Goal: Task Accomplishment & Management: Manage account settings

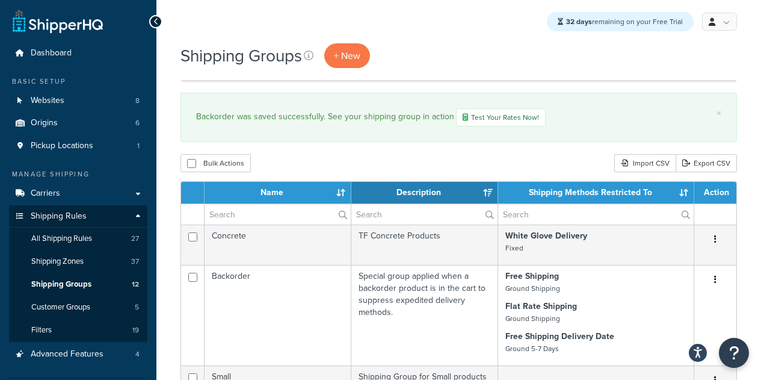
select select "15"
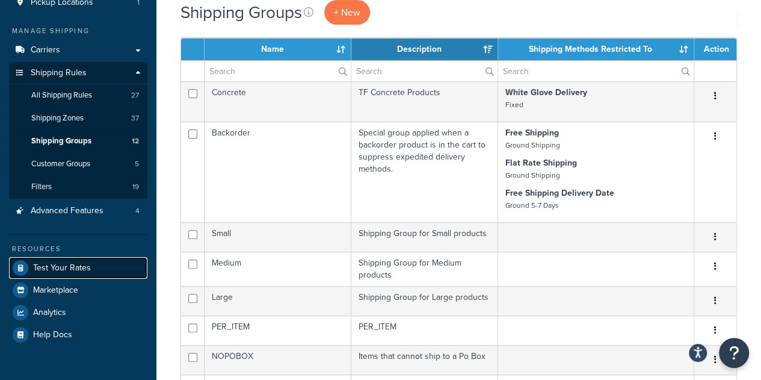
click at [74, 263] on span "Test Your Rates" at bounding box center [62, 268] width 58 height 10
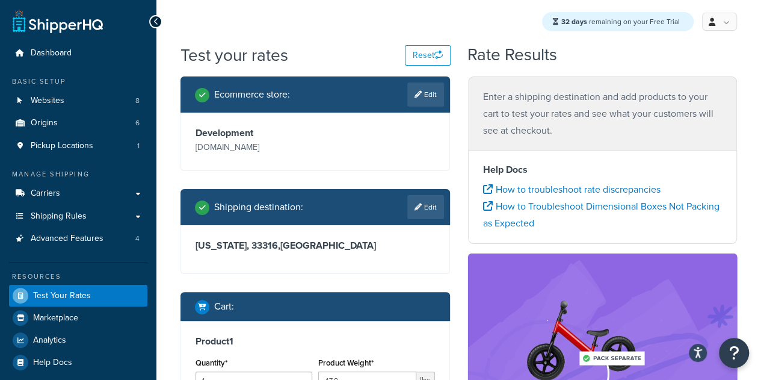
scroll to position [320, 0]
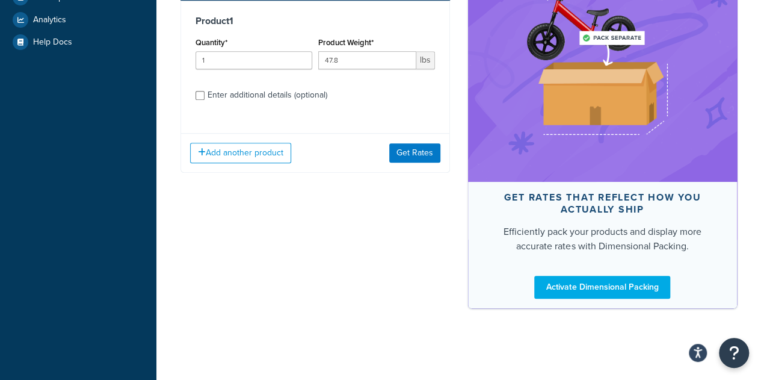
click at [315, 103] on div "Enter additional details (optional)" at bounding box center [268, 95] width 120 height 17
click at [205, 100] on input "Enter additional details (optional)" at bounding box center [200, 95] width 9 height 9
checkbox input "true"
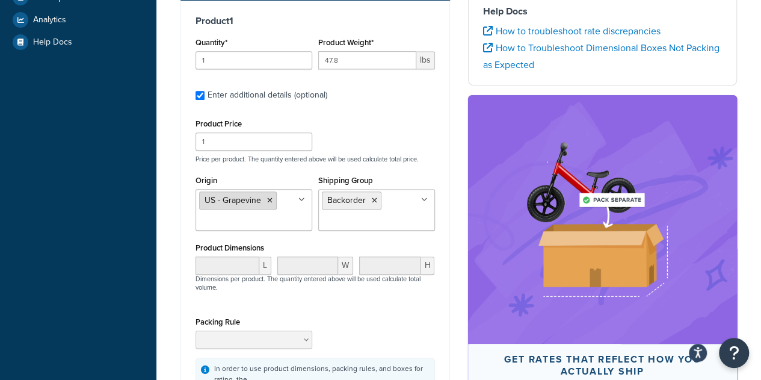
click at [267, 204] on icon at bounding box center [269, 200] width 5 height 7
click at [377, 334] on div "Packing Rule" at bounding box center [315, 335] width 245 height 44
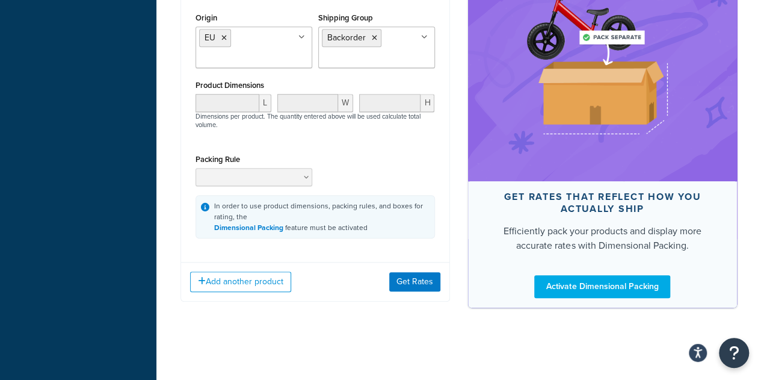
scroll to position [497, 0]
click at [414, 282] on button "Get Rates" at bounding box center [414, 281] width 51 height 19
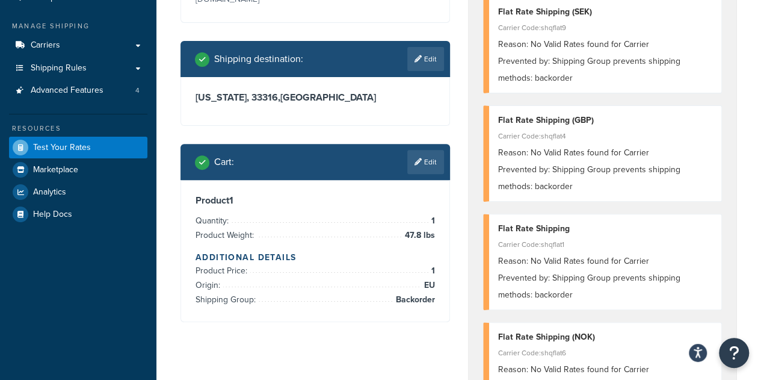
scroll to position [146, 0]
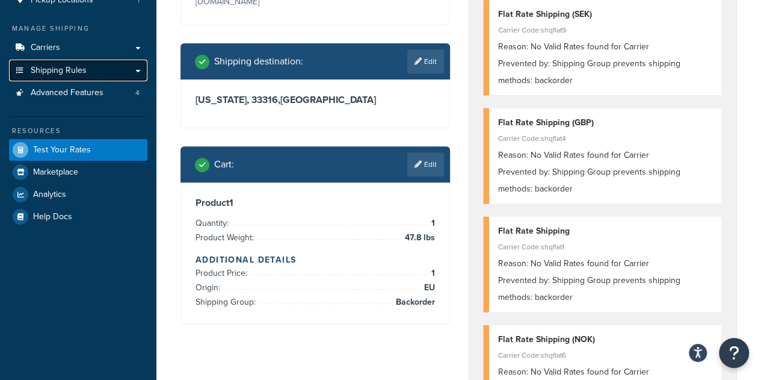
click at [111, 73] on link "Shipping Rules" at bounding box center [78, 71] width 138 height 22
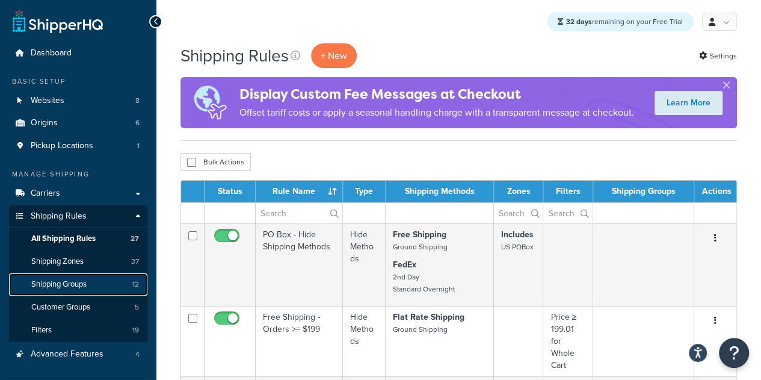
click at [81, 285] on span "Shipping Groups" at bounding box center [58, 284] width 55 height 10
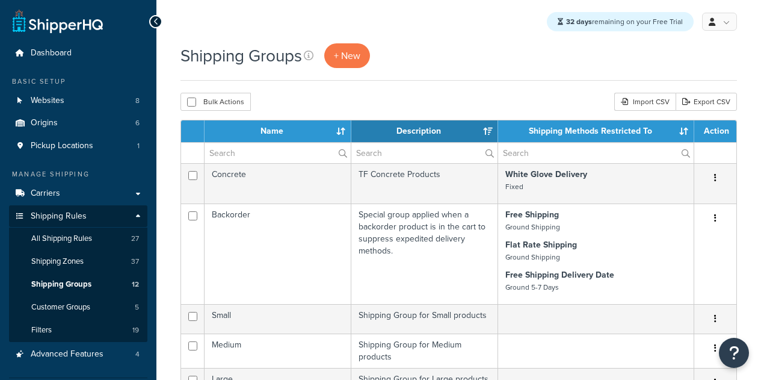
select select "15"
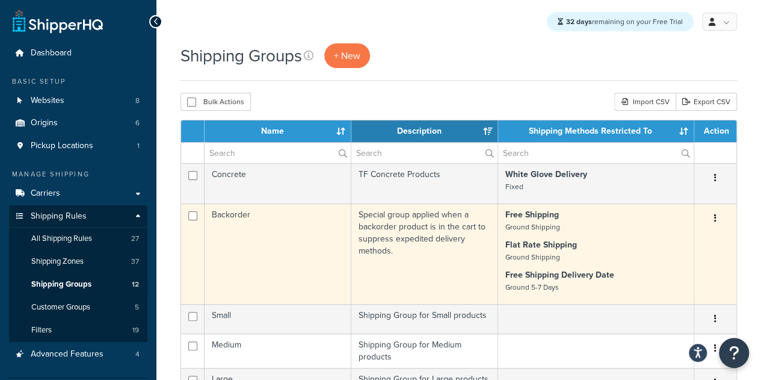
click at [719, 212] on button "button" at bounding box center [715, 218] width 17 height 19
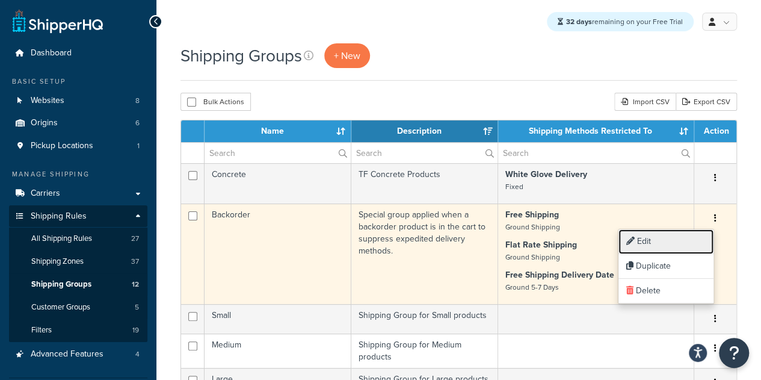
click at [652, 241] on link "Edit" at bounding box center [665, 241] width 95 height 25
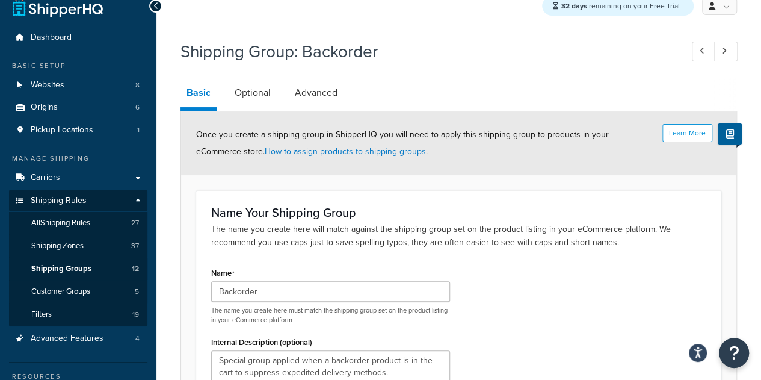
scroll to position [14, 0]
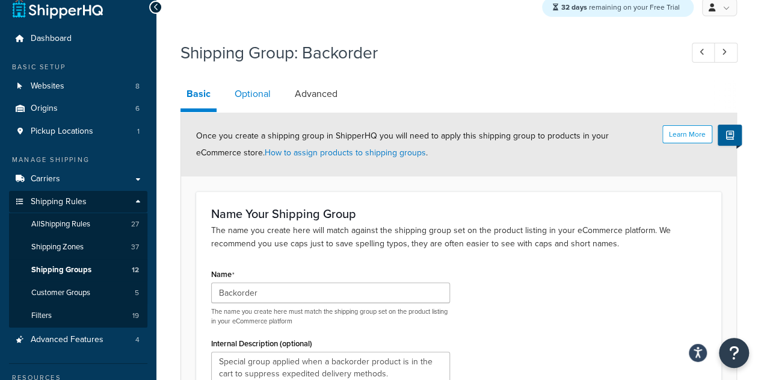
click at [255, 97] on link "Optional" at bounding box center [253, 93] width 48 height 29
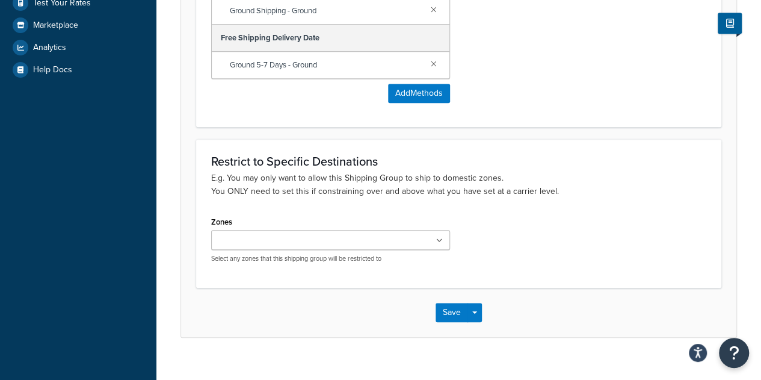
scroll to position [422, 0]
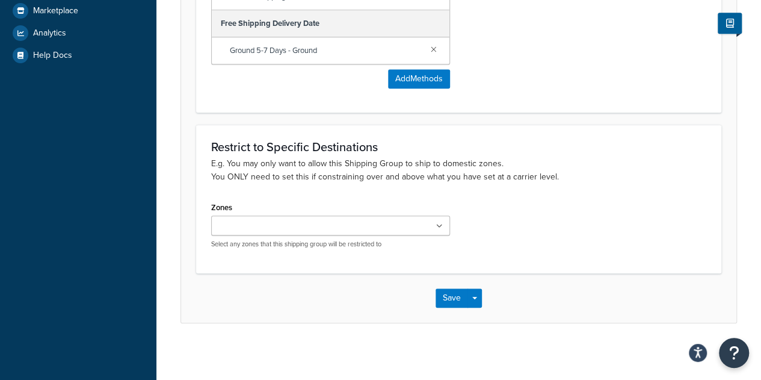
click at [434, 223] on ul at bounding box center [330, 225] width 239 height 20
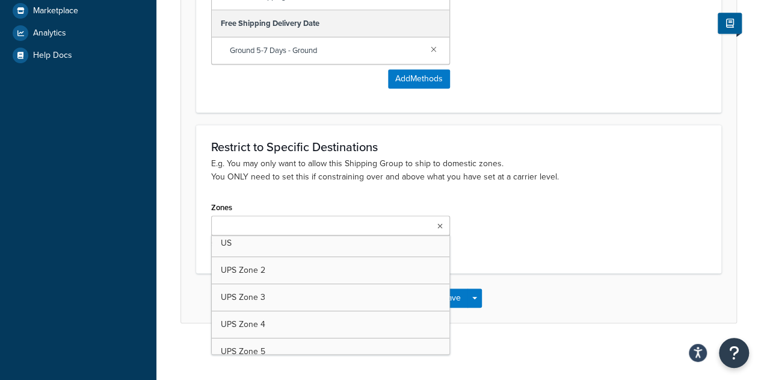
scroll to position [0, 0]
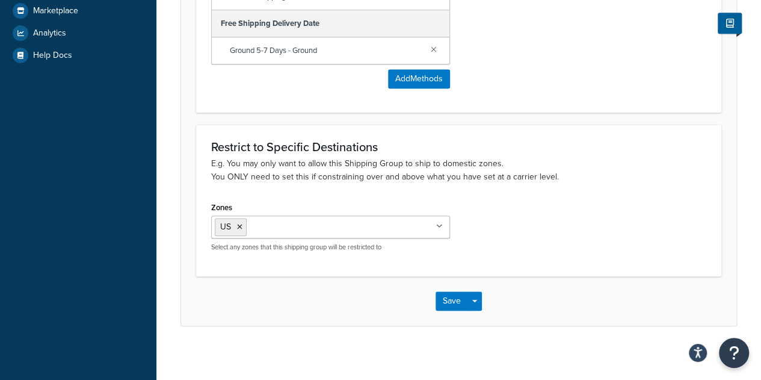
click at [446, 301] on button "Save" at bounding box center [452, 300] width 32 height 19
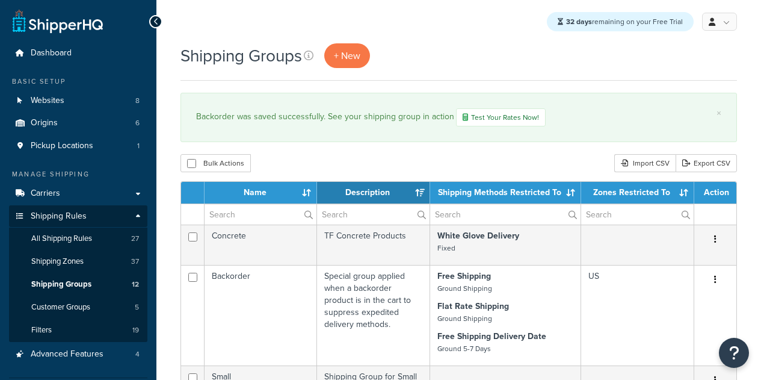
select select "15"
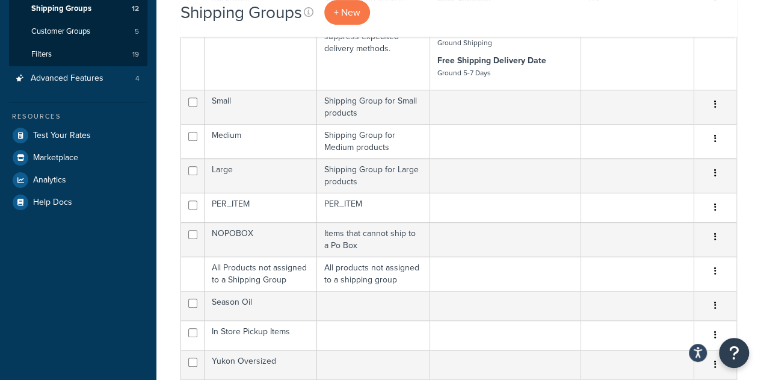
scroll to position [278, 0]
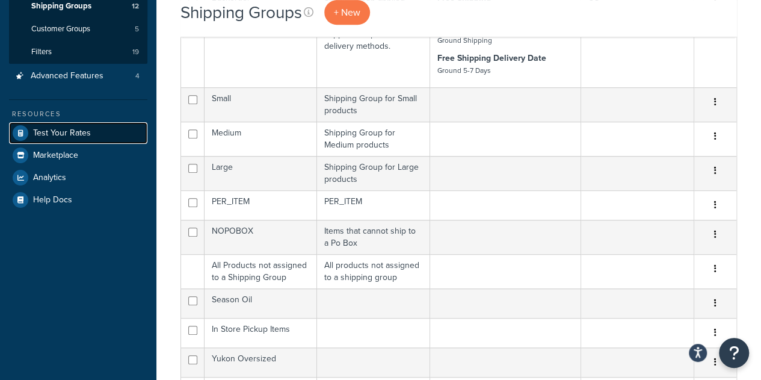
click at [76, 136] on span "Test Your Rates" at bounding box center [62, 133] width 58 height 10
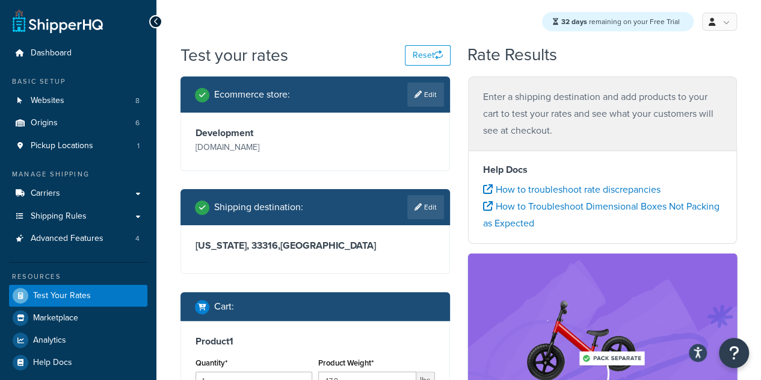
scroll to position [320, 0]
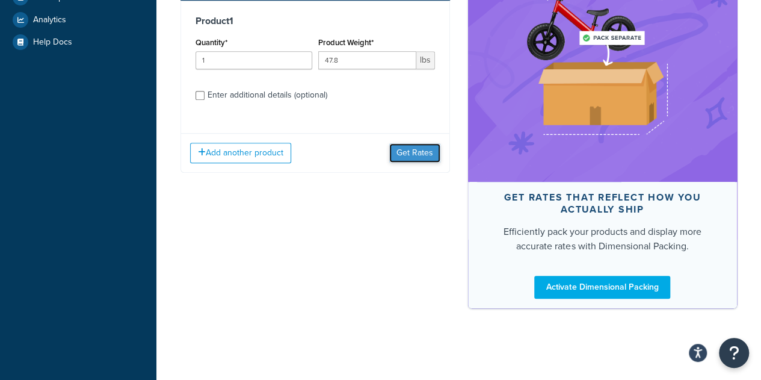
click at [410, 162] on button "Get Rates" at bounding box center [414, 152] width 51 height 19
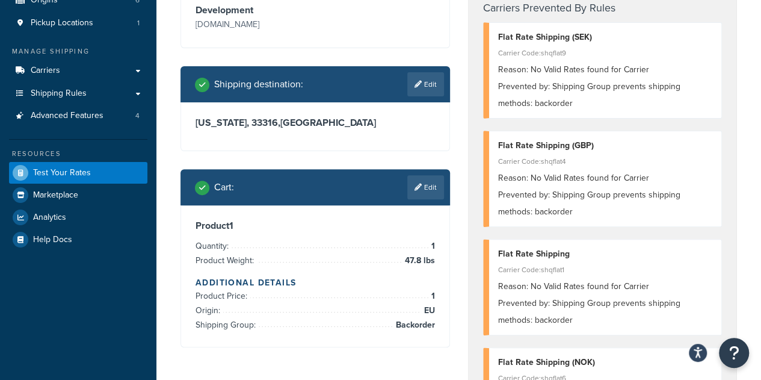
scroll to position [128, 0]
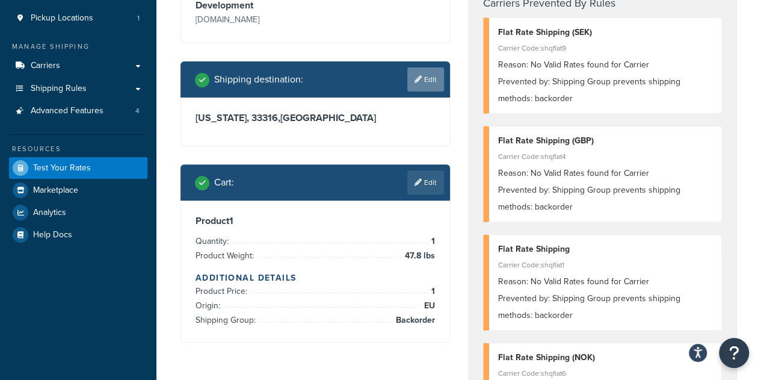
click at [407, 91] on link "Edit" at bounding box center [425, 79] width 37 height 24
select select "FL"
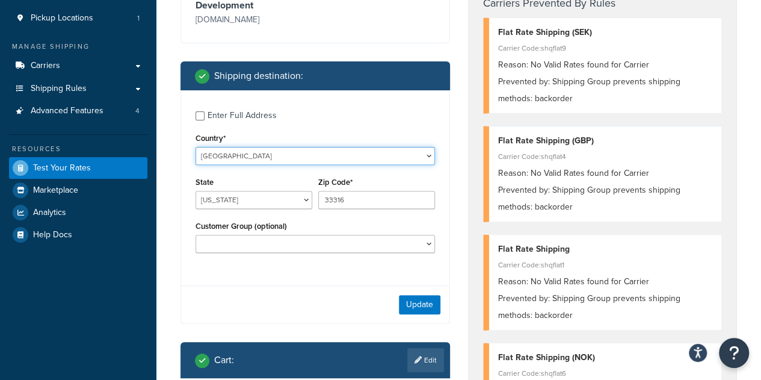
click at [289, 165] on select "United States United Kingdom Afghanistan Åland Islands Albania Algeria American…" at bounding box center [315, 156] width 239 height 18
select select "GB"
click at [196, 147] on select "United States United Kingdom Afghanistan Åland Islands Albania Algeria American…" at bounding box center [315, 156] width 239 height 18
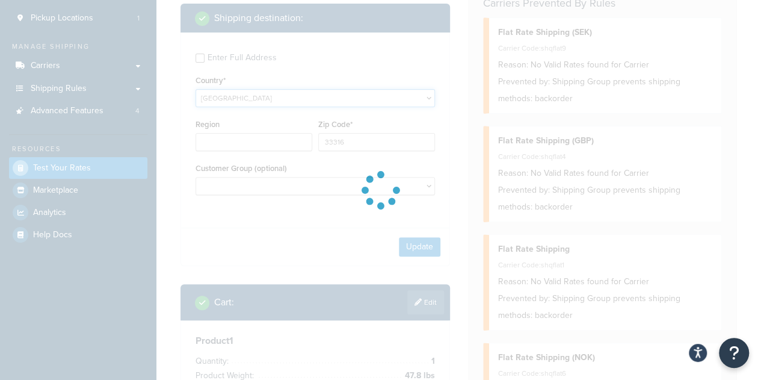
type input "FL"
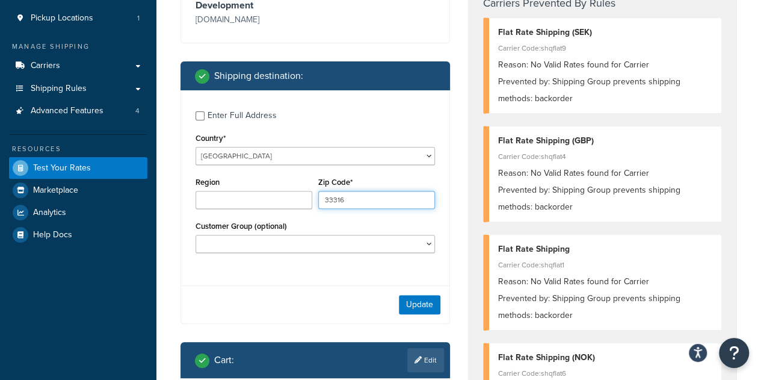
click at [374, 209] on input "33316" at bounding box center [376, 200] width 117 height 18
type input "3"
paste input "36170"
type input "36170"
click at [417, 314] on button "Update" at bounding box center [420, 304] width 42 height 19
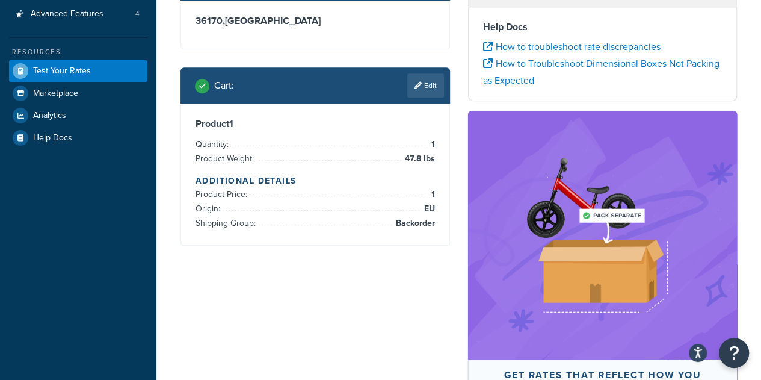
scroll to position [225, 0]
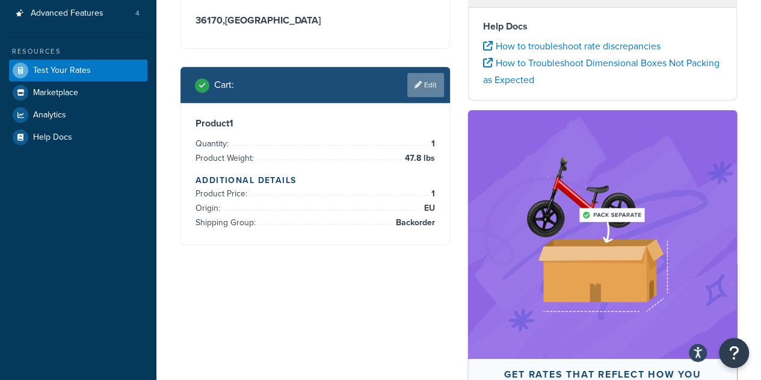
click at [422, 96] on link "Edit" at bounding box center [425, 85] width 37 height 24
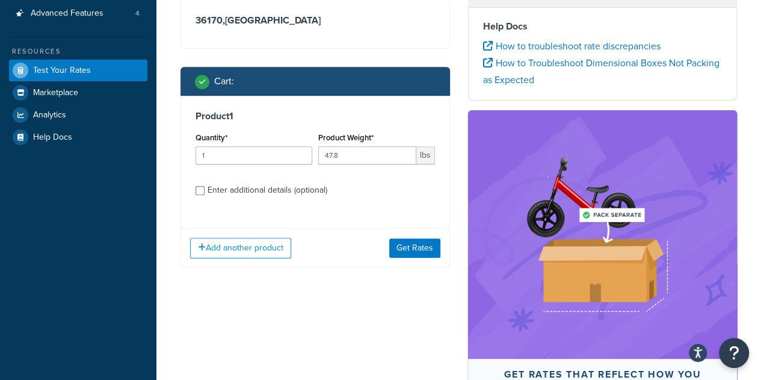
click at [301, 199] on div "Enter additional details (optional)" at bounding box center [268, 190] width 120 height 17
click at [205, 195] on input "Enter additional details (optional)" at bounding box center [200, 190] width 9 height 9
checkbox input "true"
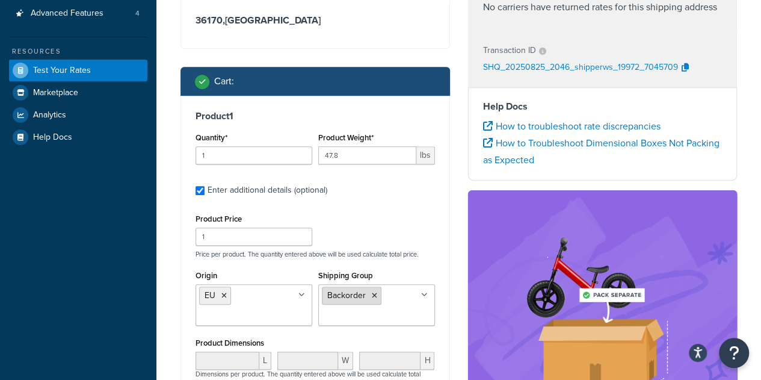
click at [372, 299] on icon at bounding box center [374, 295] width 5 height 7
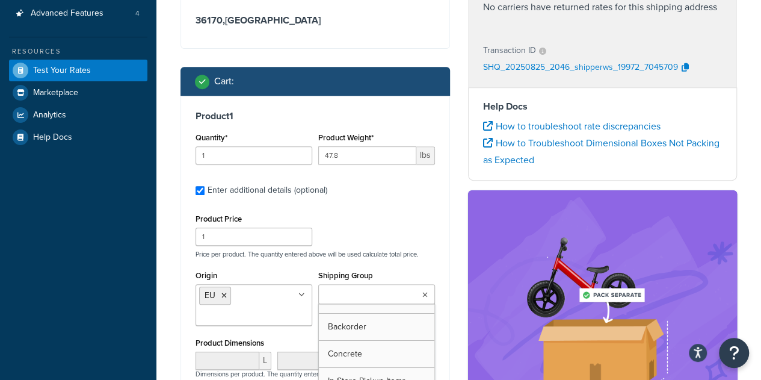
scroll to position [497, 0]
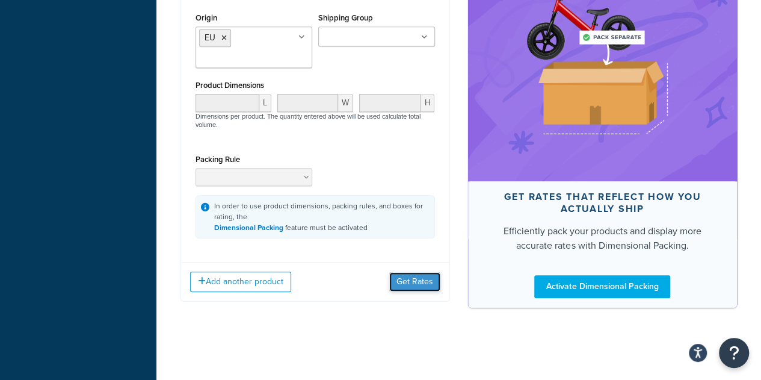
click at [430, 285] on button "Get Rates" at bounding box center [414, 281] width 51 height 19
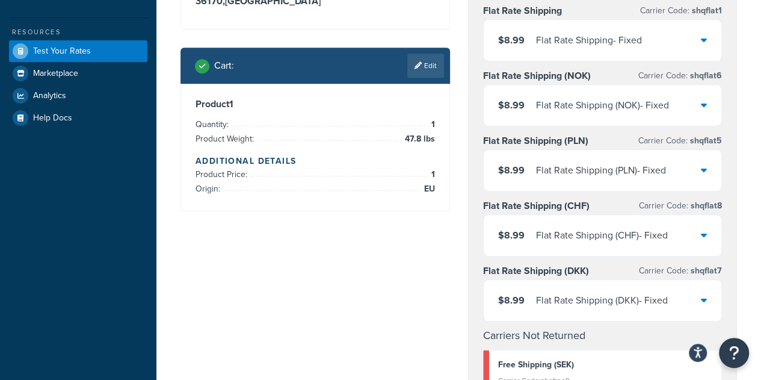
scroll to position [248, 0]
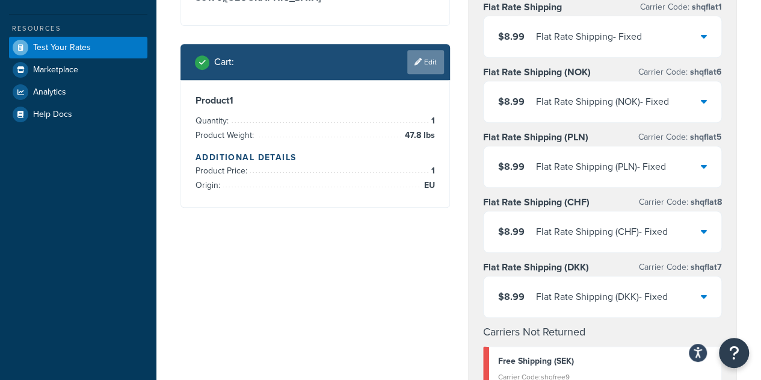
click at [434, 74] on link "Edit" at bounding box center [425, 62] width 37 height 24
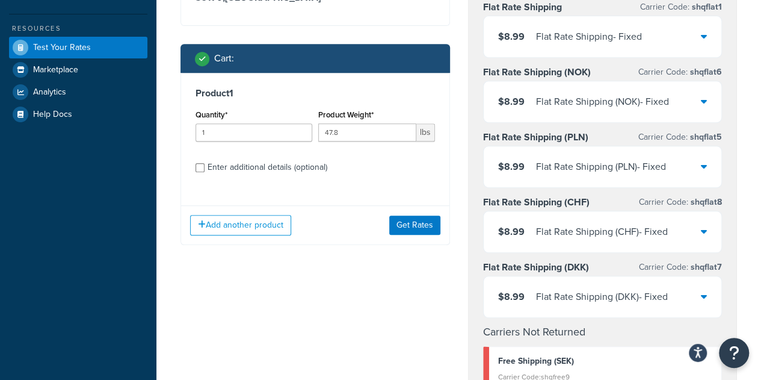
click at [264, 176] on div "Enter additional details (optional)" at bounding box center [268, 167] width 120 height 17
click at [205, 172] on input "Enter additional details (optional)" at bounding box center [200, 167] width 9 height 9
checkbox input "true"
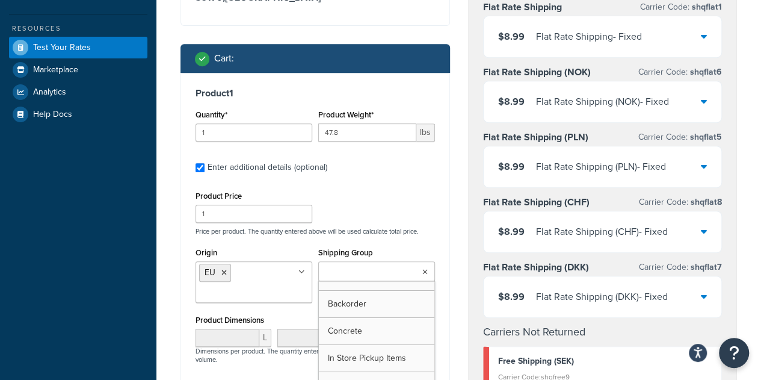
click at [360, 279] on input "Shipping Group" at bounding box center [375, 271] width 106 height 13
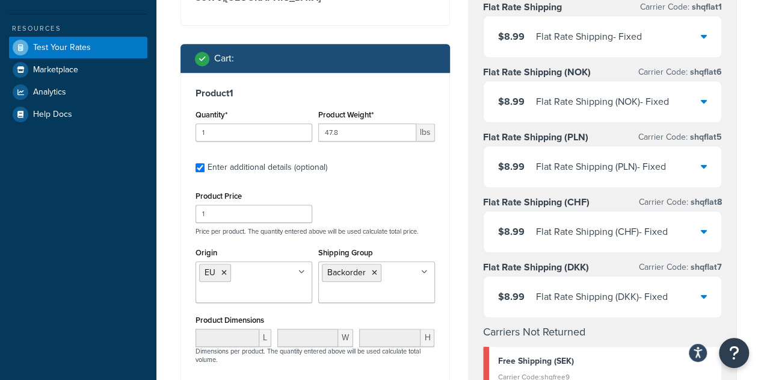
click at [430, 223] on div "Product Price 1 Price per product. The quantity entered above will be used calc…" at bounding box center [315, 212] width 245 height 48
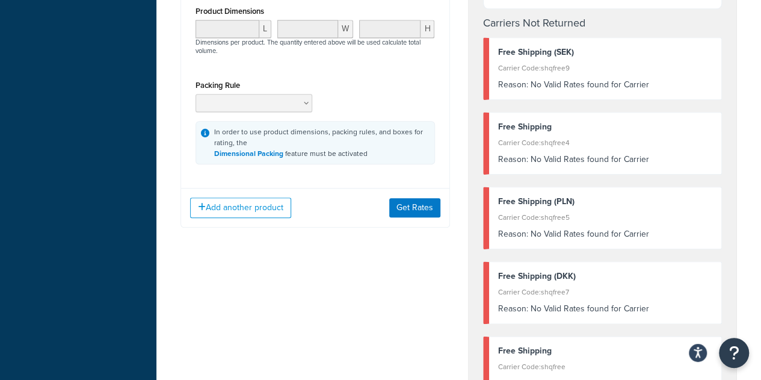
scroll to position [558, 0]
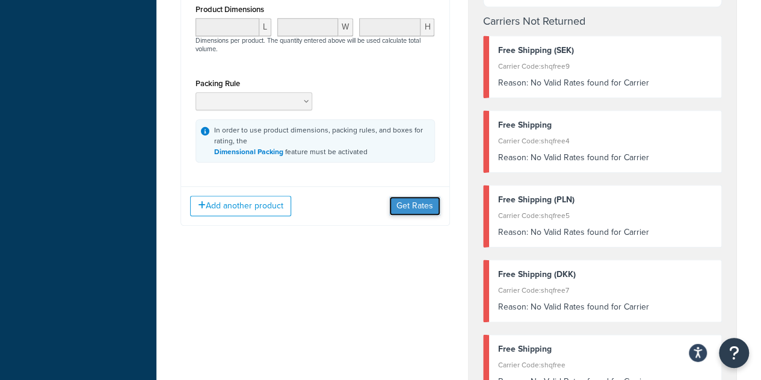
click at [407, 215] on button "Get Rates" at bounding box center [414, 205] width 51 height 19
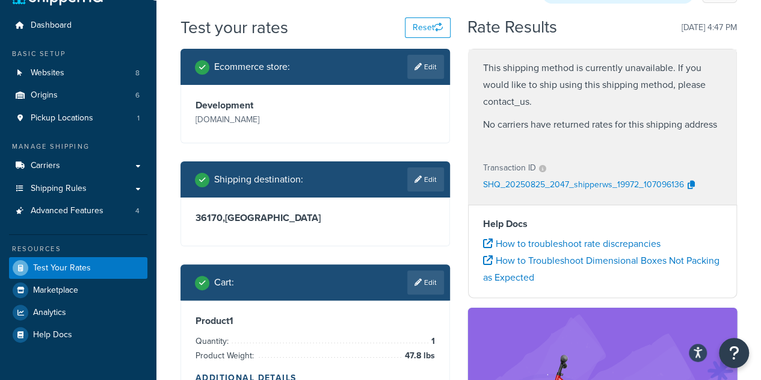
scroll to position [0, 0]
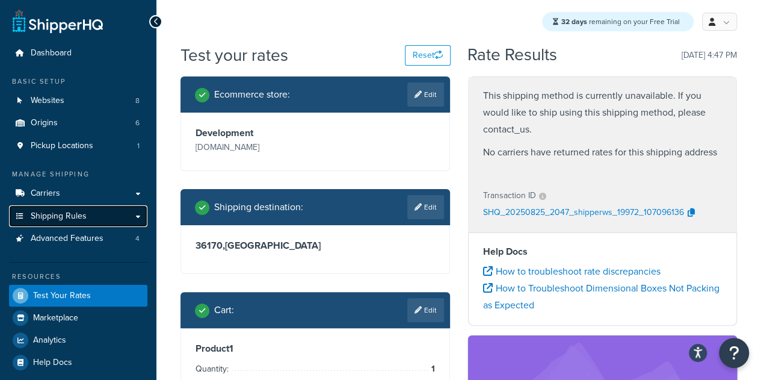
click at [99, 218] on link "Shipping Rules" at bounding box center [78, 216] width 138 height 22
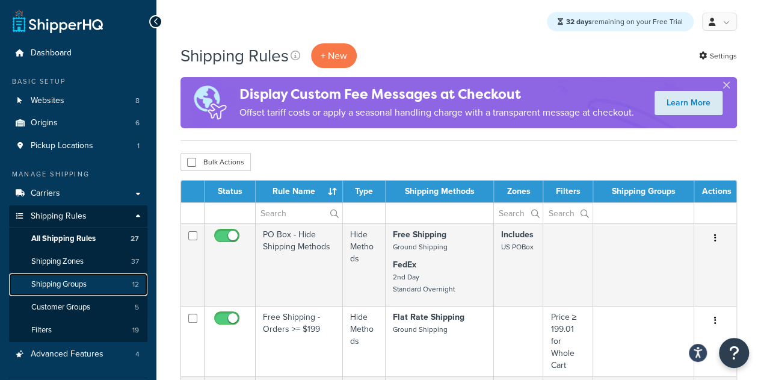
click at [87, 282] on span "Shipping Groups" at bounding box center [58, 284] width 55 height 10
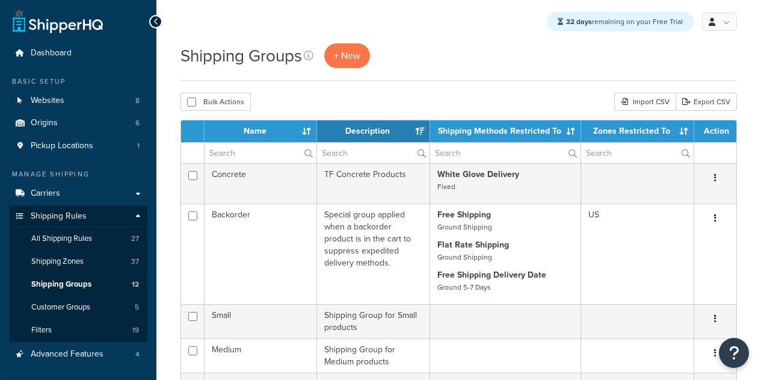
select select "15"
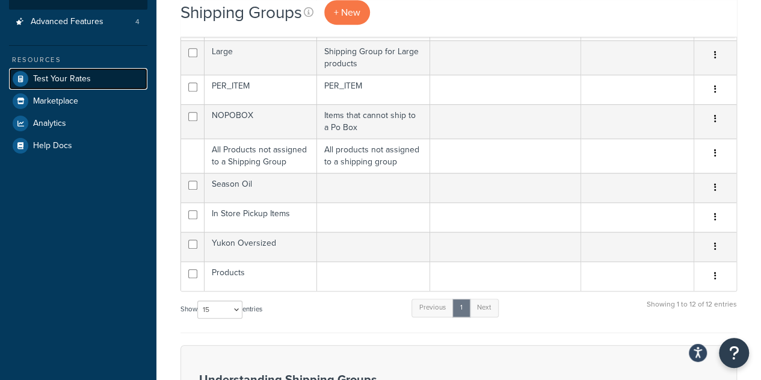
click at [72, 78] on span "Test Your Rates" at bounding box center [62, 79] width 58 height 10
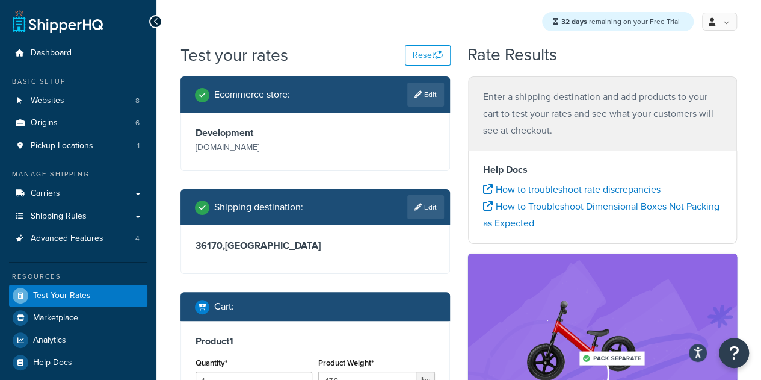
scroll to position [320, 0]
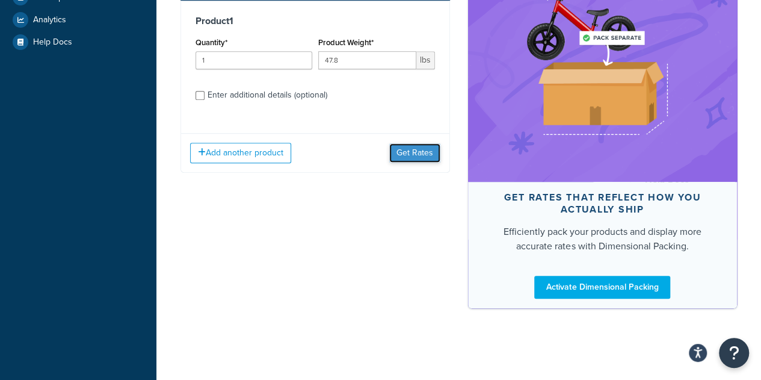
click at [416, 162] on button "Get Rates" at bounding box center [414, 152] width 51 height 19
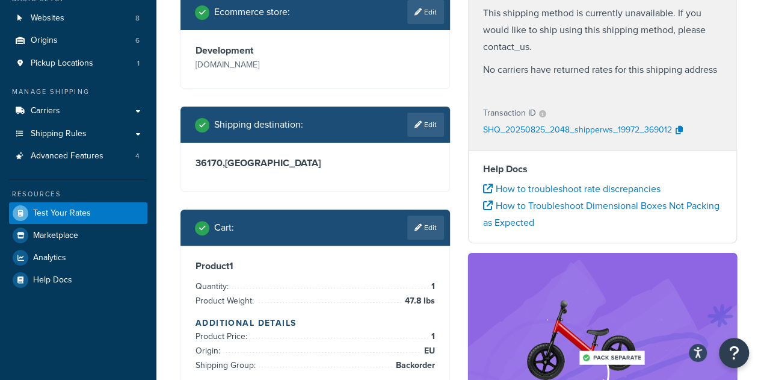
scroll to position [80, 0]
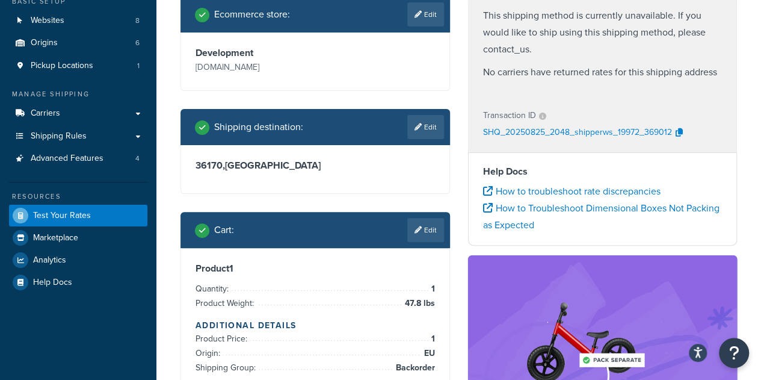
click at [652, 131] on p "SHQ_20250825_2048_shipperws_19972_369012" at bounding box center [577, 133] width 189 height 18
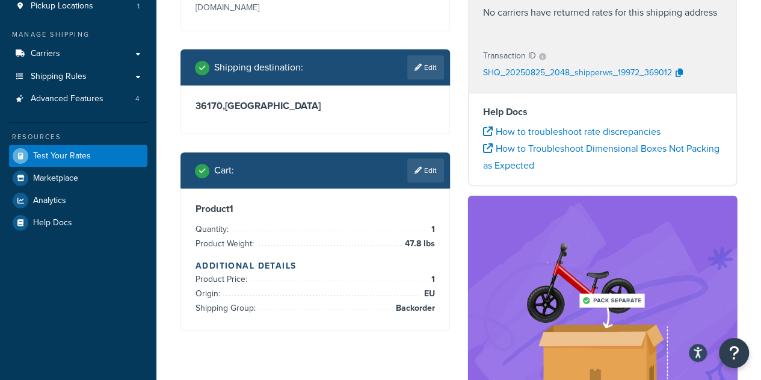
scroll to position [142, 0]
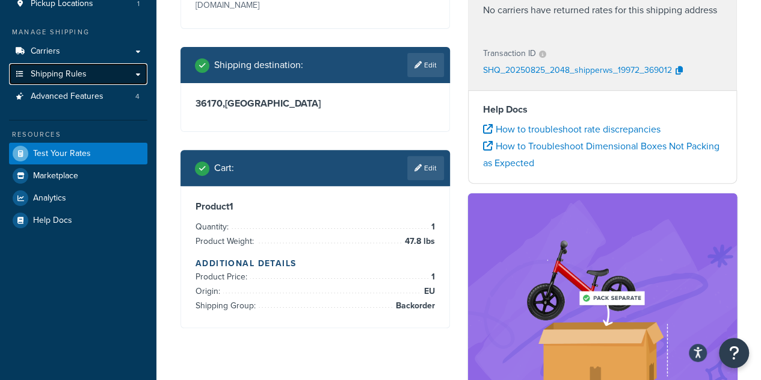
click at [140, 78] on link "Shipping Rules" at bounding box center [78, 74] width 138 height 22
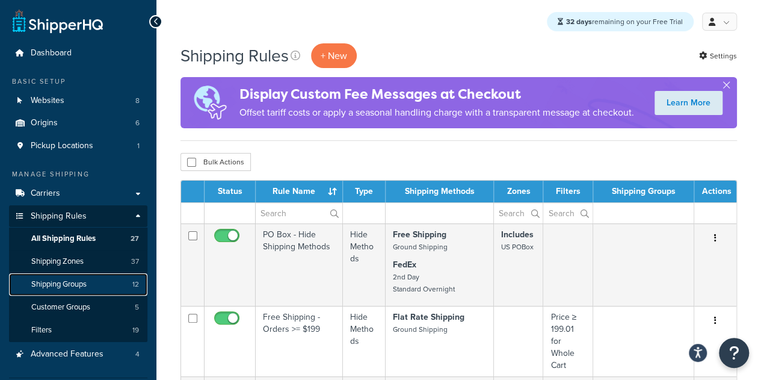
click at [69, 279] on span "Shipping Groups" at bounding box center [58, 284] width 55 height 10
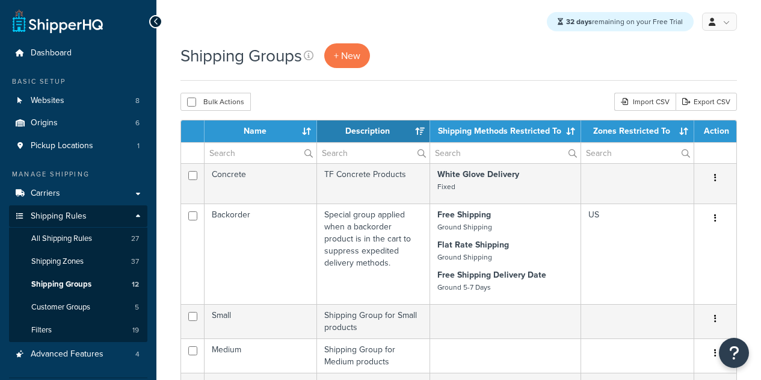
select select "15"
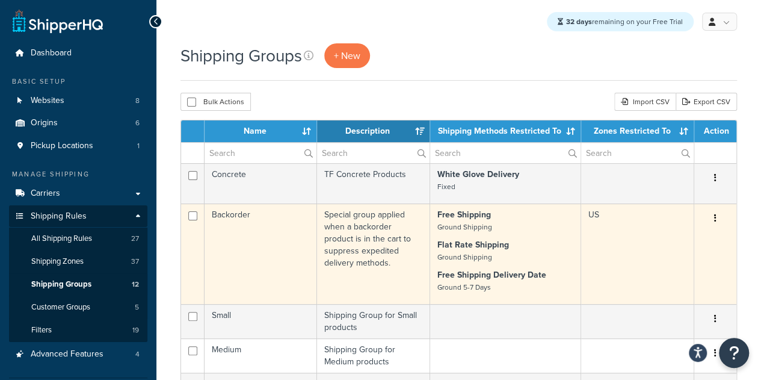
click at [718, 212] on button "button" at bounding box center [715, 218] width 17 height 19
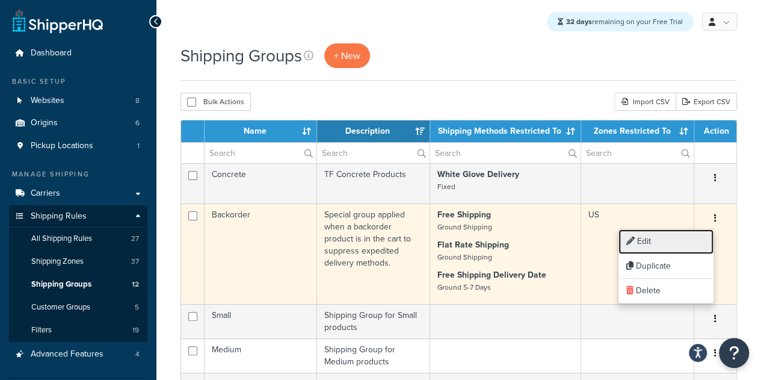
click at [682, 234] on link "Edit" at bounding box center [665, 241] width 95 height 25
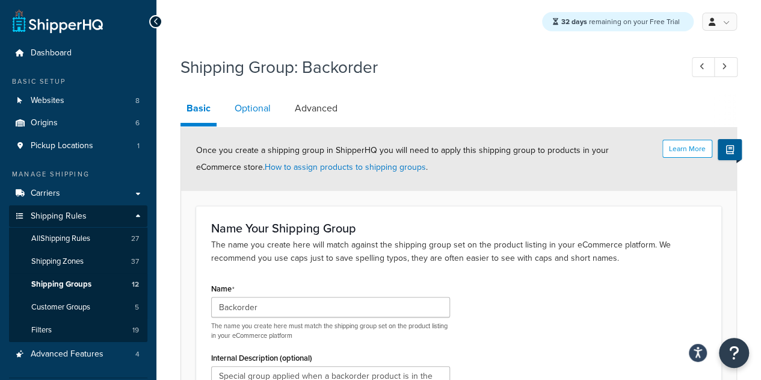
click at [236, 117] on link "Optional" at bounding box center [253, 108] width 48 height 29
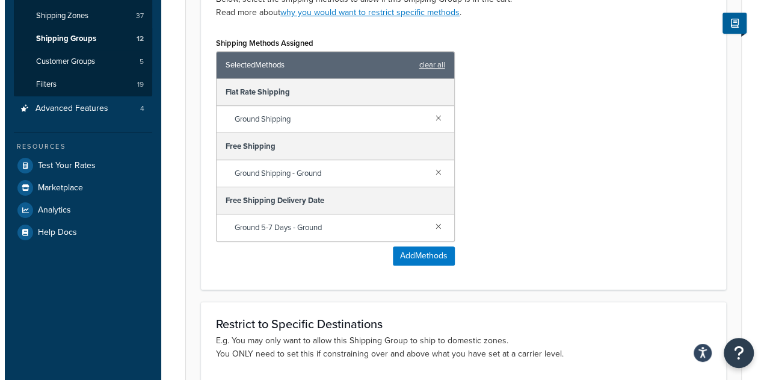
scroll to position [248, 0]
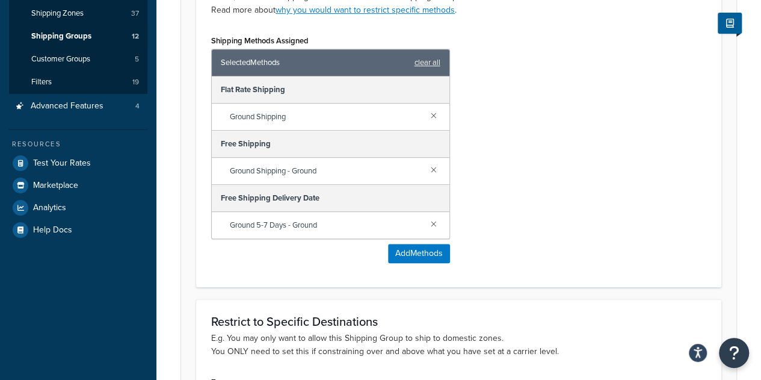
click at [629, 172] on div "Shipping Methods Assigned Selected Methods clear all Flat Rate Shipping Ground …" at bounding box center [458, 152] width 513 height 240
drag, startPoint x: 629, startPoint y: 172, endPoint x: 436, endPoint y: 249, distance: 208.4
click at [436, 249] on div "Shipping Methods Assigned Selected Methods clear all Flat Rate Shipping Ground …" at bounding box center [458, 152] width 513 height 240
click at [436, 249] on button "Add Methods" at bounding box center [419, 253] width 62 height 19
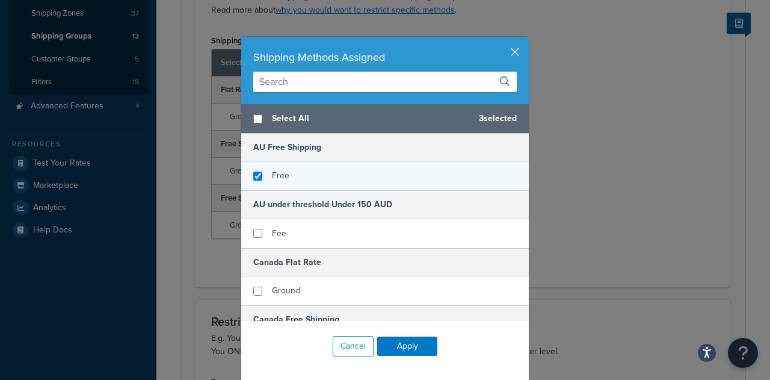
checkbox input "true"
click at [260, 176] on div "Free" at bounding box center [385, 175] width 288 height 29
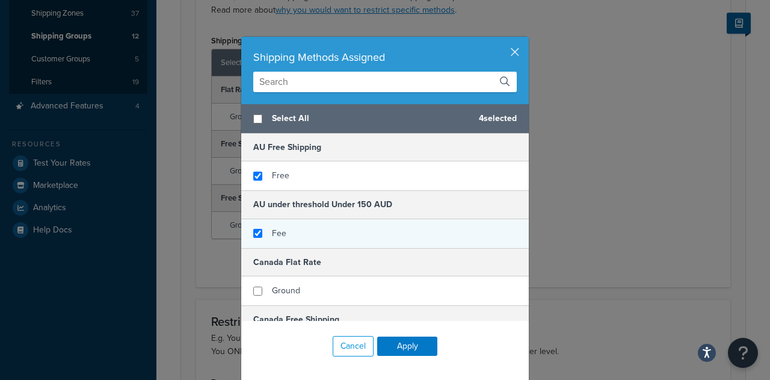
checkbox input "true"
click at [266, 243] on div "Fee" at bounding box center [385, 233] width 288 height 29
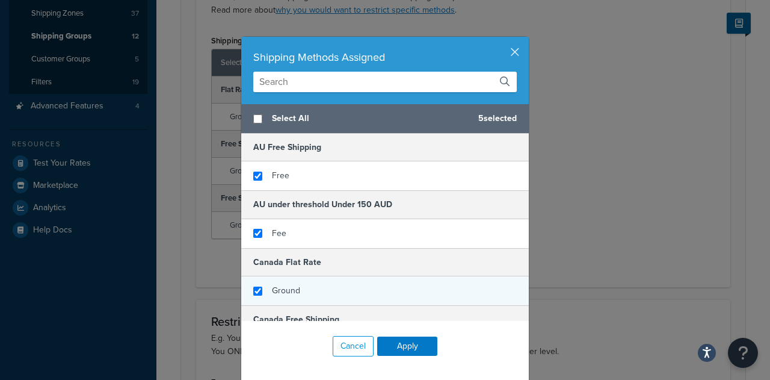
checkbox input "true"
click at [282, 298] on div "Ground" at bounding box center [385, 290] width 288 height 29
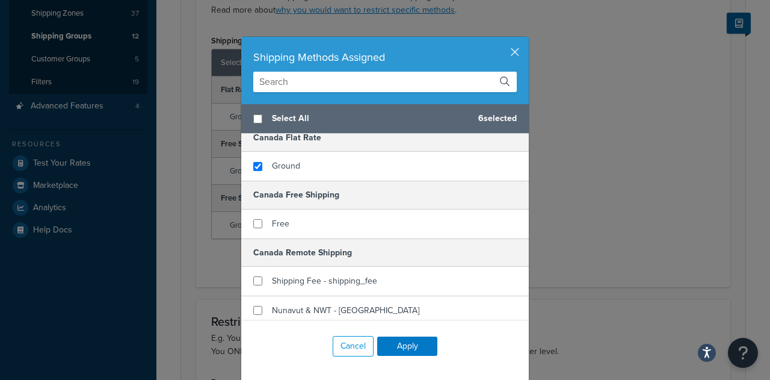
scroll to position [118, 0]
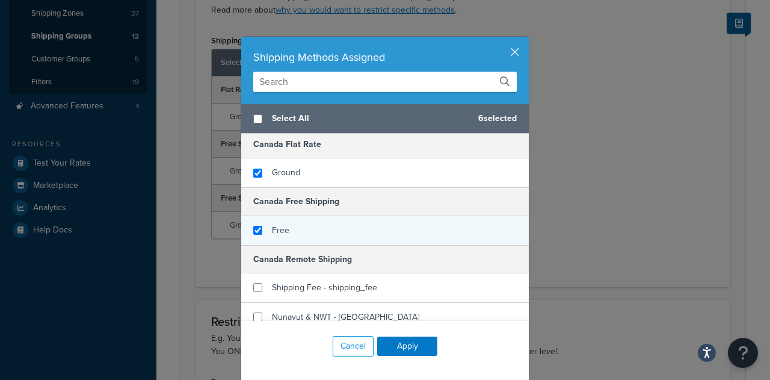
checkbox input "true"
click at [358, 232] on div "Free" at bounding box center [385, 230] width 288 height 29
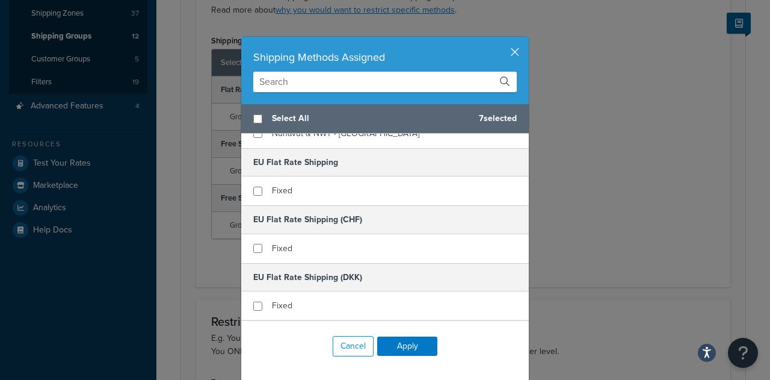
scroll to position [305, 0]
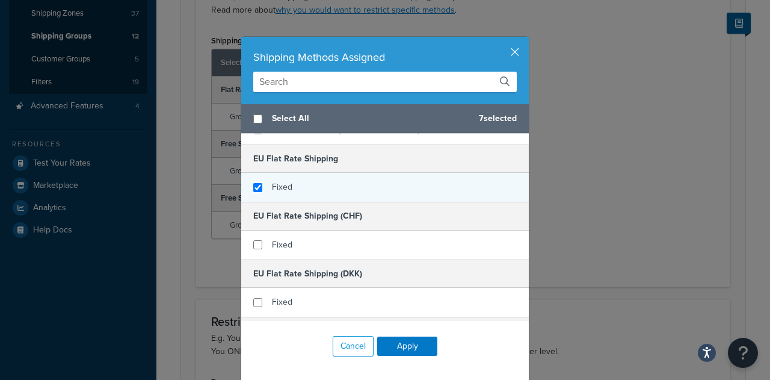
checkbox input "true"
click at [407, 189] on div "Fixed" at bounding box center [385, 187] width 288 height 29
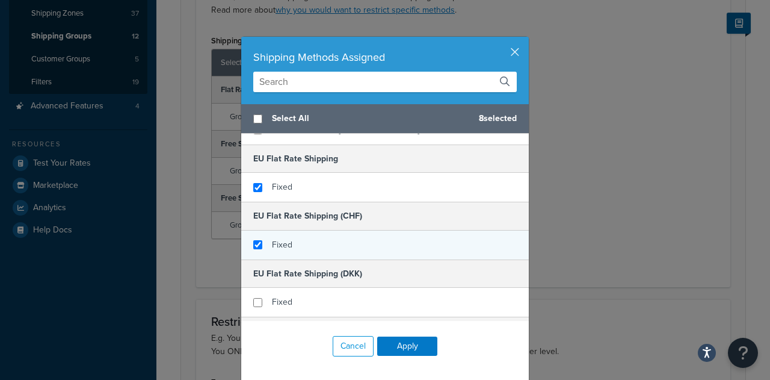
checkbox input "true"
click at [395, 233] on div "Fixed" at bounding box center [385, 244] width 288 height 29
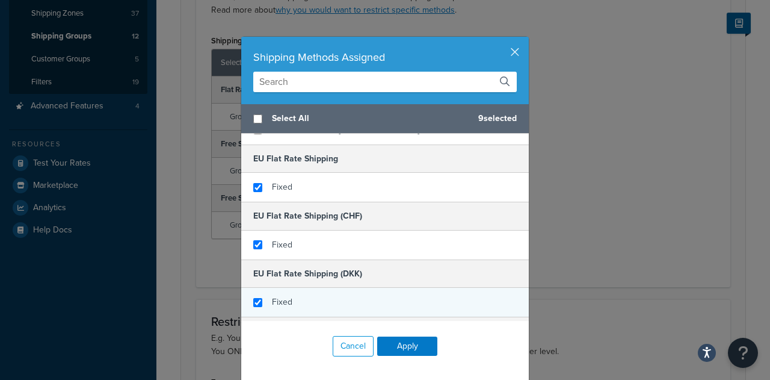
checkbox input "true"
click at [378, 292] on div "Fixed" at bounding box center [385, 302] width 288 height 29
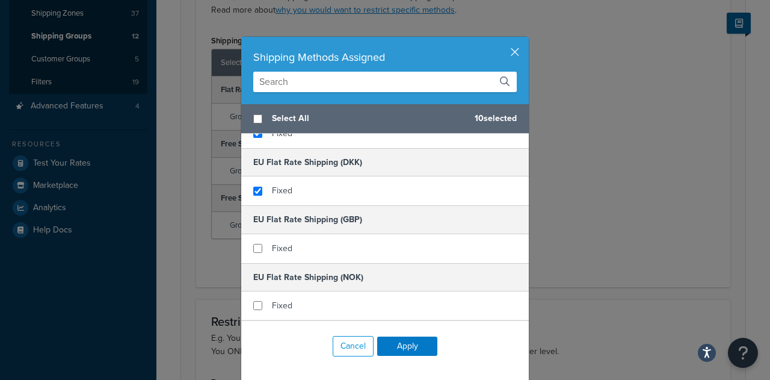
scroll to position [426, 0]
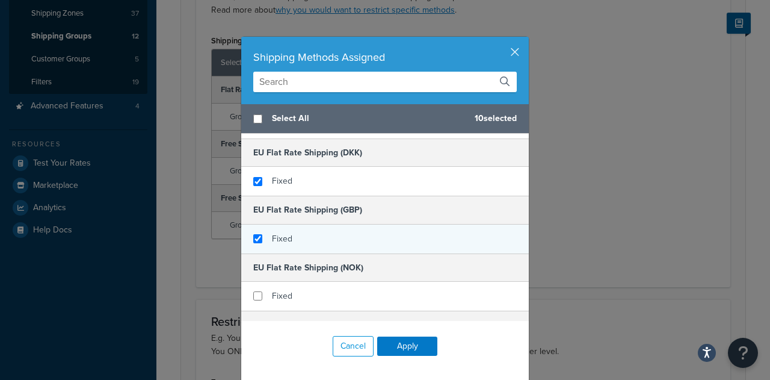
checkbox input "true"
click at [429, 235] on div "Fixed" at bounding box center [385, 238] width 288 height 29
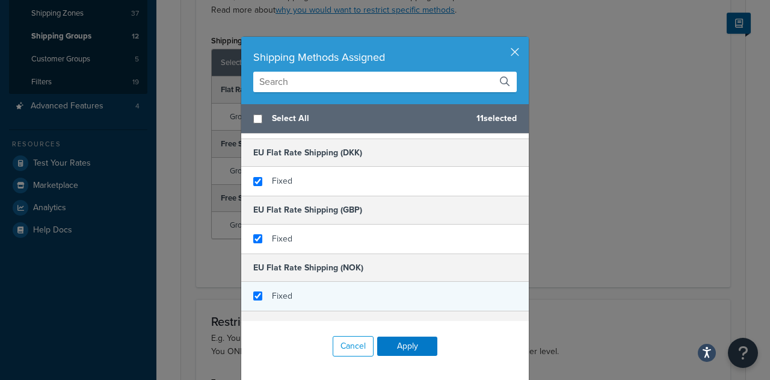
checkbox input "true"
click at [411, 286] on div "Fixed" at bounding box center [385, 296] width 288 height 29
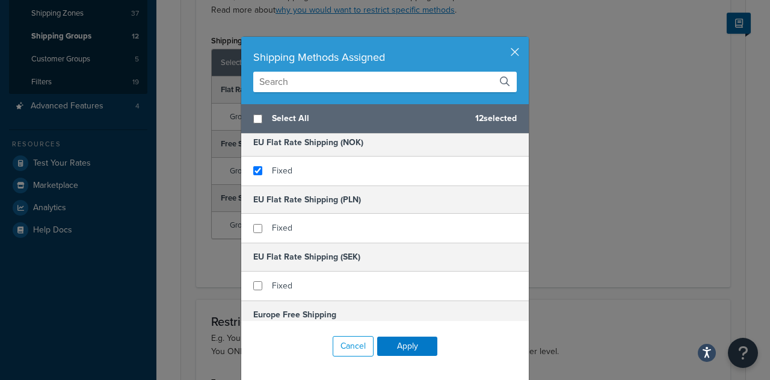
scroll to position [558, 0]
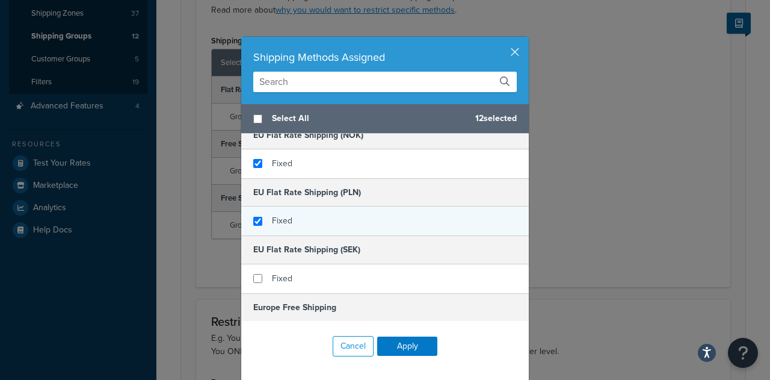
checkbox input "true"
click at [410, 226] on div "Fixed" at bounding box center [385, 220] width 288 height 29
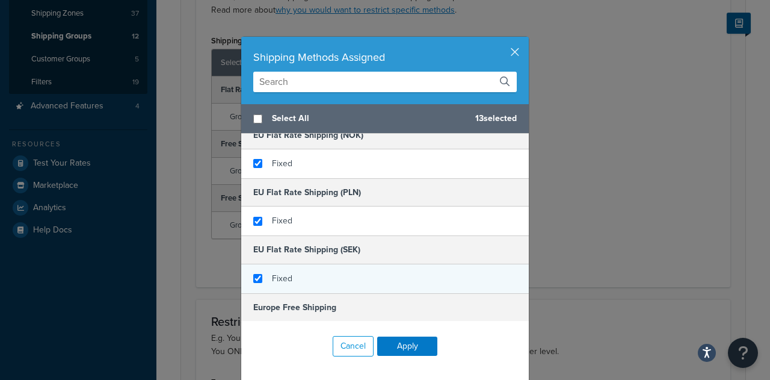
checkbox input "true"
click at [390, 273] on div "Fixed" at bounding box center [385, 278] width 288 height 29
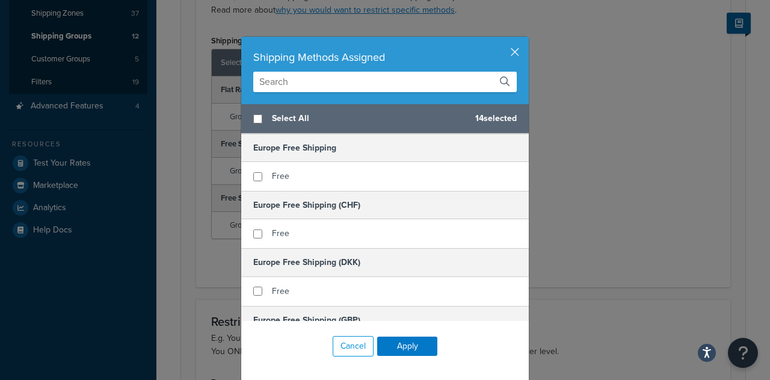
scroll to position [739, 0]
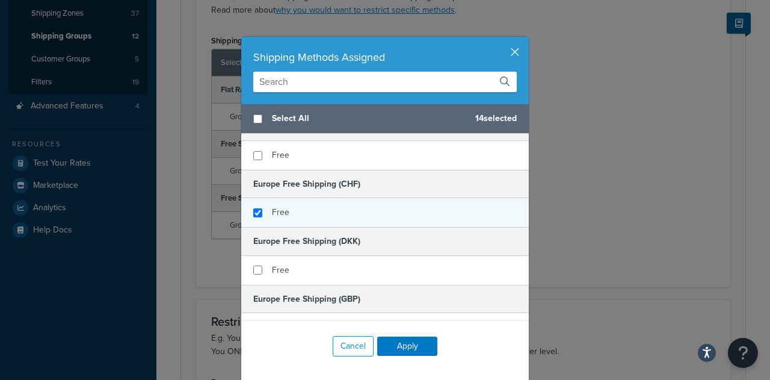
checkbox input "true"
click at [400, 211] on div "Free" at bounding box center [385, 212] width 288 height 29
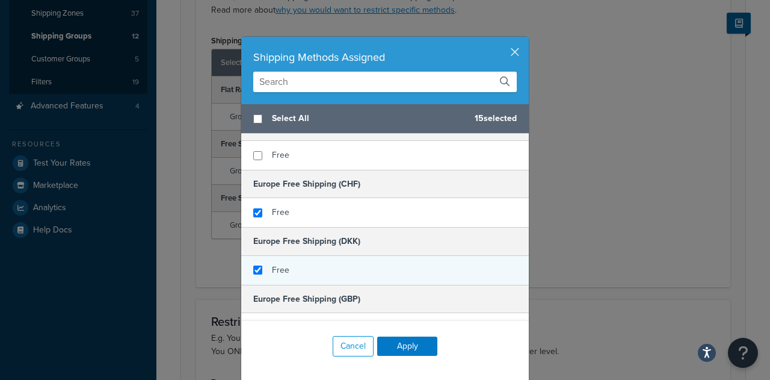
checkbox input "true"
click at [391, 260] on div "Free" at bounding box center [385, 270] width 288 height 29
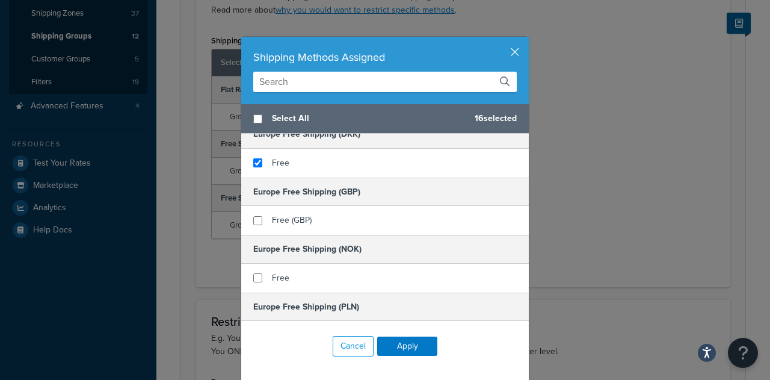
scroll to position [849, 0]
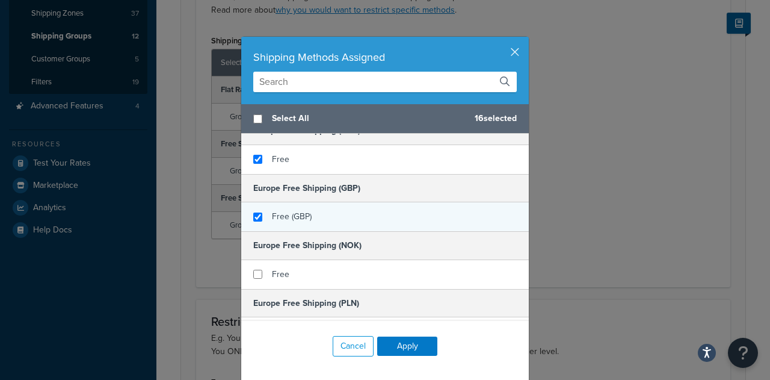
checkbox input "true"
click at [378, 218] on div "Free (GBP)" at bounding box center [385, 216] width 288 height 29
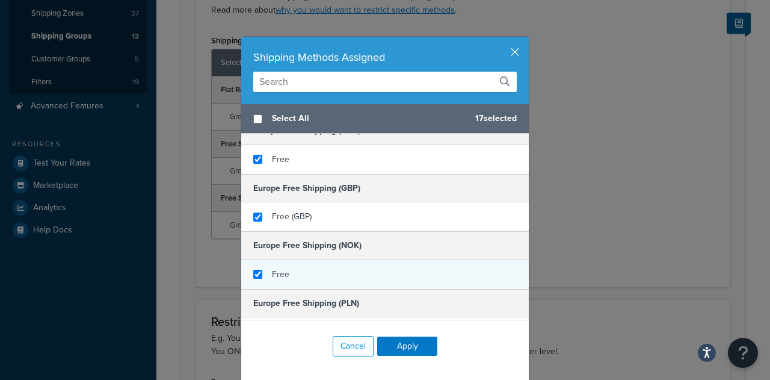
checkbox input "true"
click at [379, 260] on div "Free" at bounding box center [385, 274] width 288 height 29
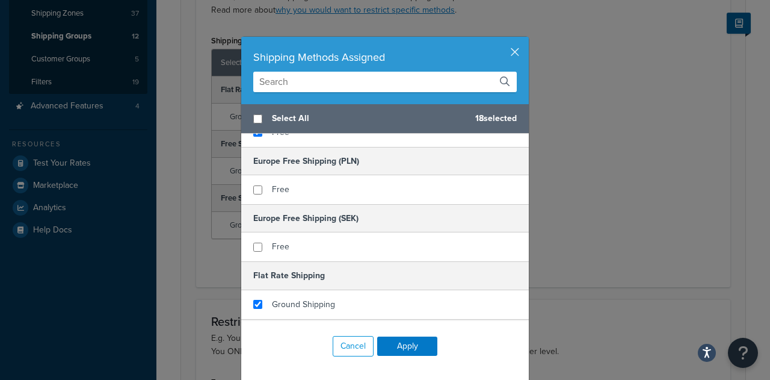
scroll to position [1002, 0]
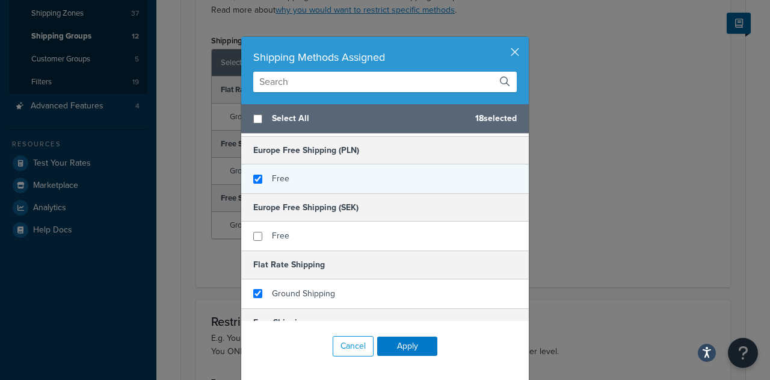
checkbox input "true"
click at [403, 176] on div "Free" at bounding box center [385, 178] width 288 height 29
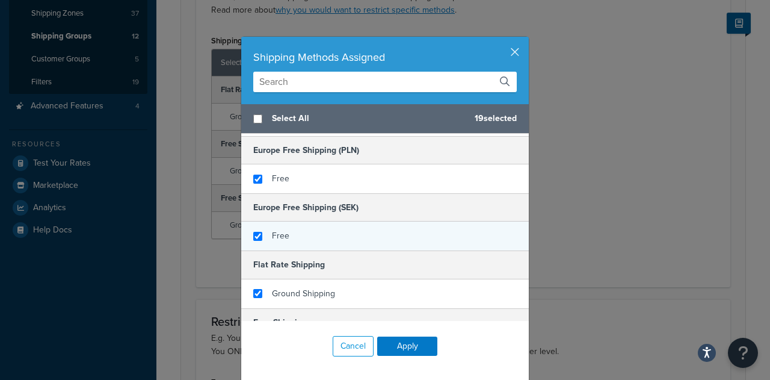
checkbox input "true"
click at [397, 221] on div "Free" at bounding box center [385, 235] width 288 height 29
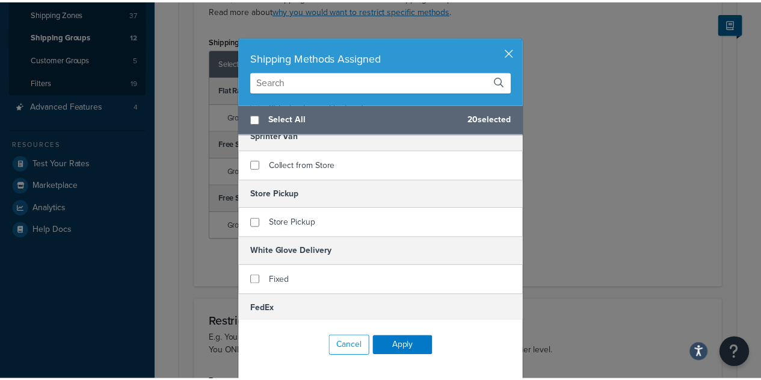
scroll to position [1467, 0]
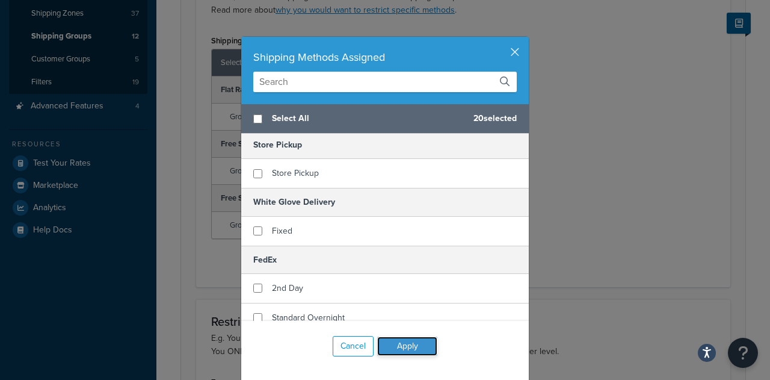
click at [425, 346] on button "Apply" at bounding box center [407, 345] width 60 height 19
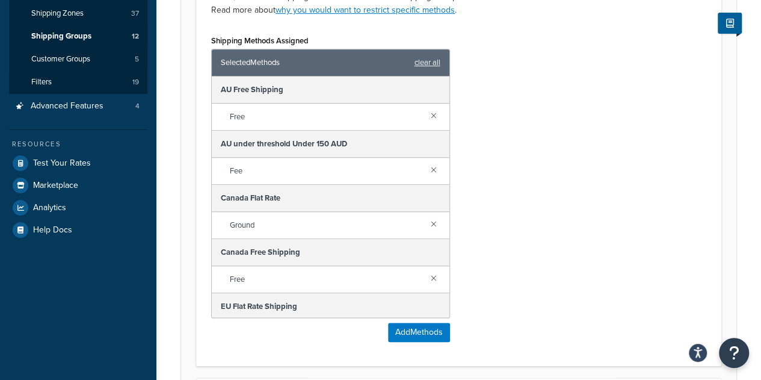
scroll to position [505, 0]
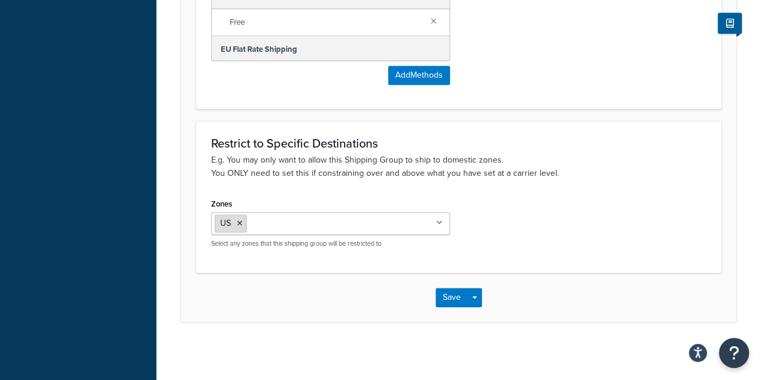
click at [242, 226] on li "US" at bounding box center [231, 223] width 32 height 18
click at [240, 221] on icon at bounding box center [239, 223] width 5 height 7
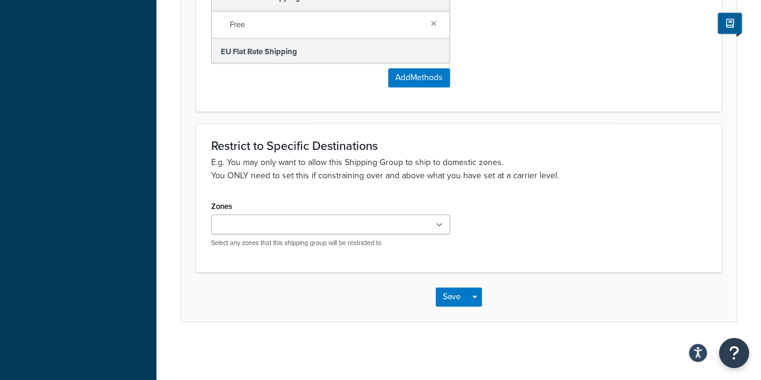
click at [545, 230] on div "Zones US 48 US APO US UPS Zone 2 UPS Zone 3 UPS Zone 4 UPS Zone 5 UPS Zone 6 UP…" at bounding box center [458, 226] width 513 height 59
click at [454, 291] on button "Save" at bounding box center [452, 296] width 32 height 19
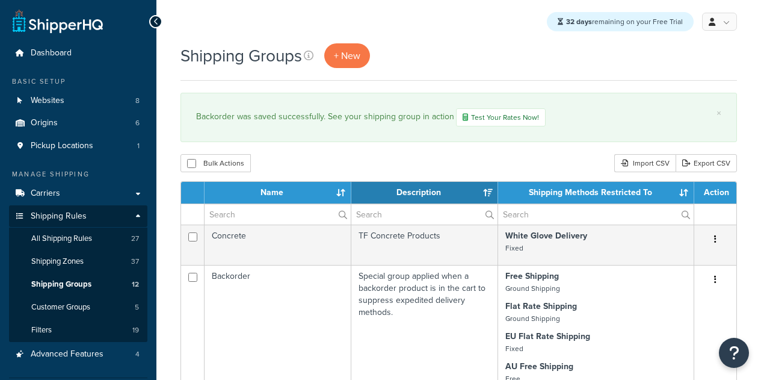
select select "15"
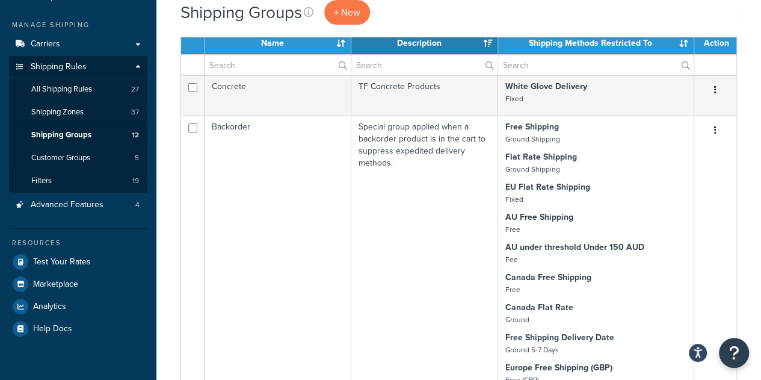
scroll to position [147, 0]
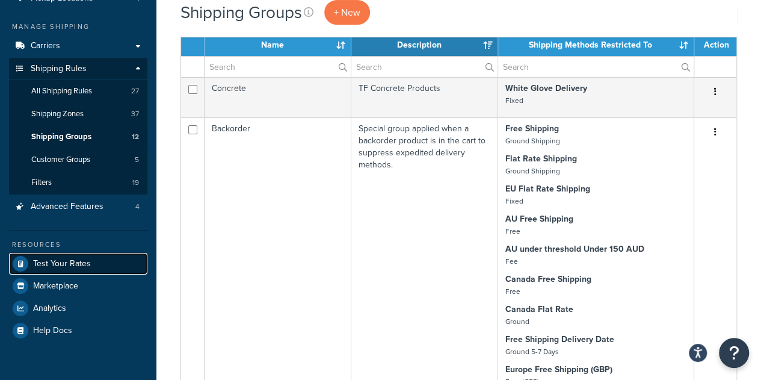
click at [90, 260] on link "Test Your Rates" at bounding box center [78, 264] width 138 height 22
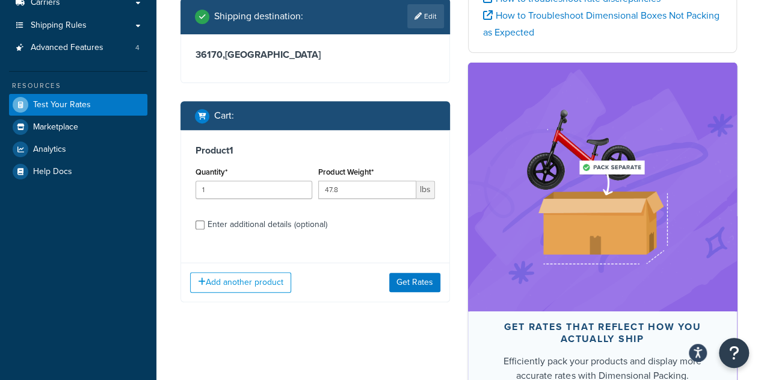
scroll to position [200, 0]
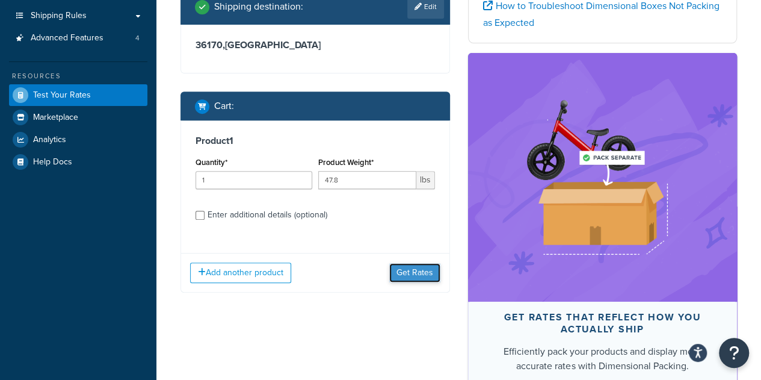
click at [410, 282] on button "Get Rates" at bounding box center [414, 272] width 51 height 19
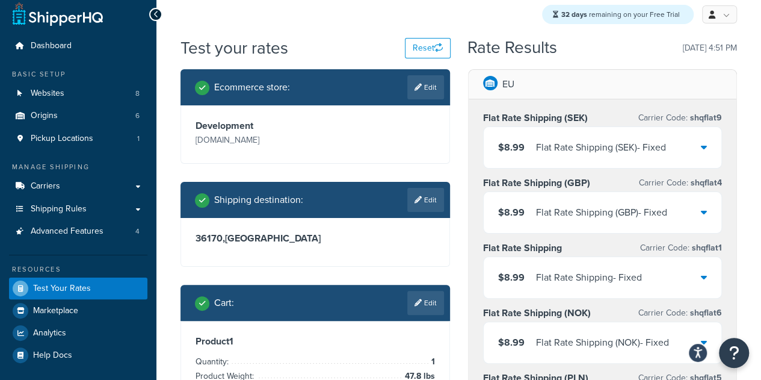
scroll to position [0, 0]
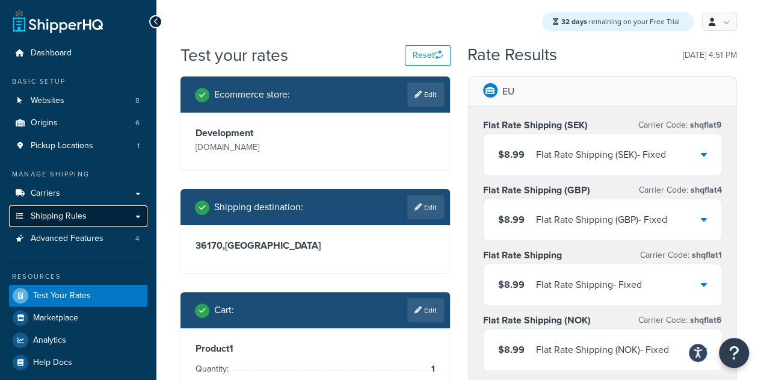
click at [76, 221] on span "Shipping Rules" at bounding box center [59, 216] width 56 height 10
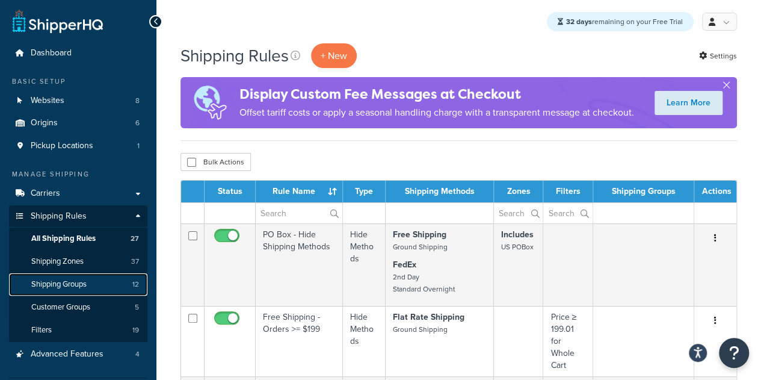
click at [87, 285] on span "Shipping Groups" at bounding box center [58, 284] width 55 height 10
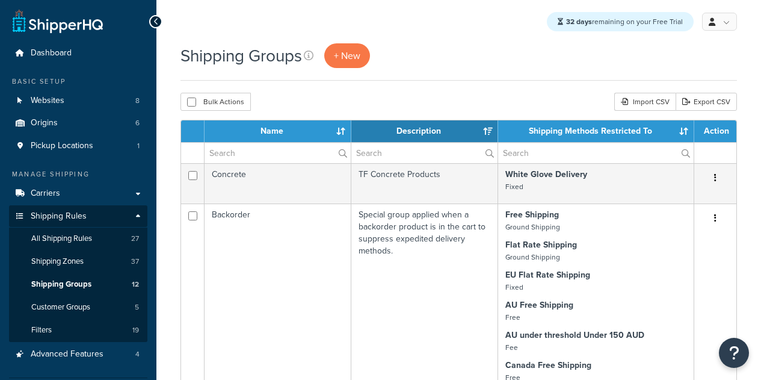
select select "15"
